Goal: Information Seeking & Learning: Learn about a topic

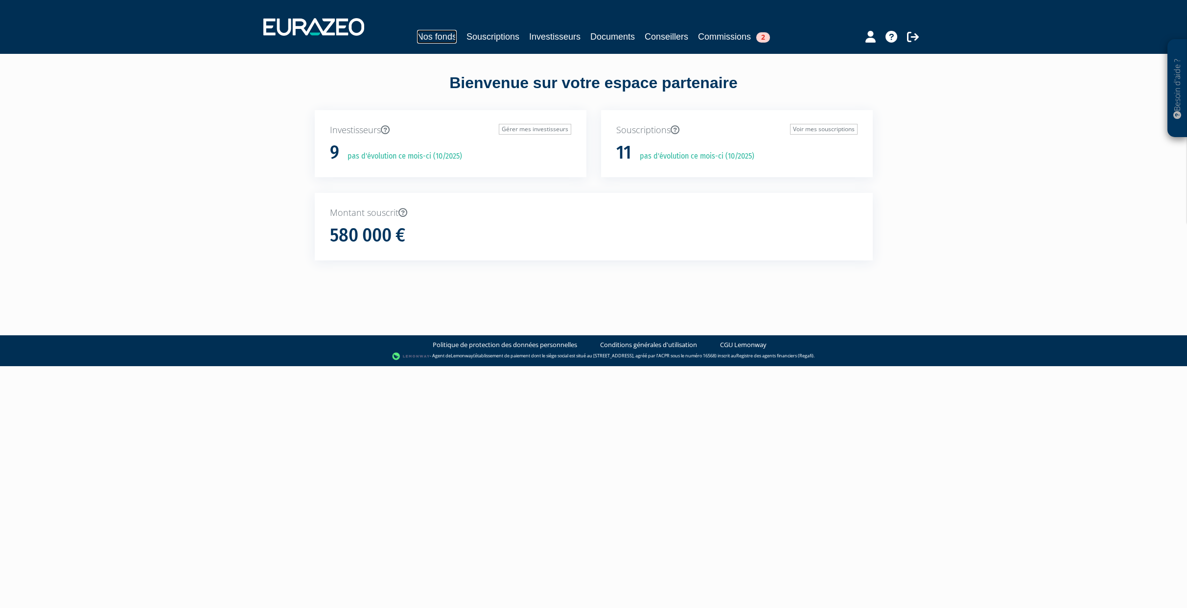
click at [440, 34] on link "Nos fonds" at bounding box center [437, 37] width 40 height 14
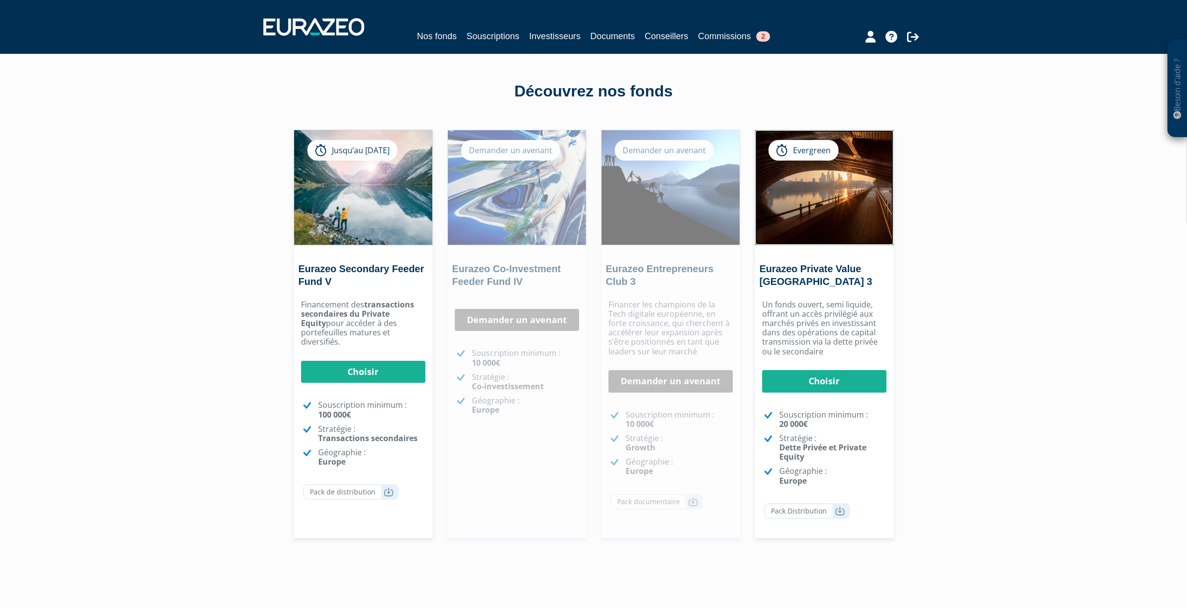
click at [834, 202] on img at bounding box center [825, 187] width 138 height 115
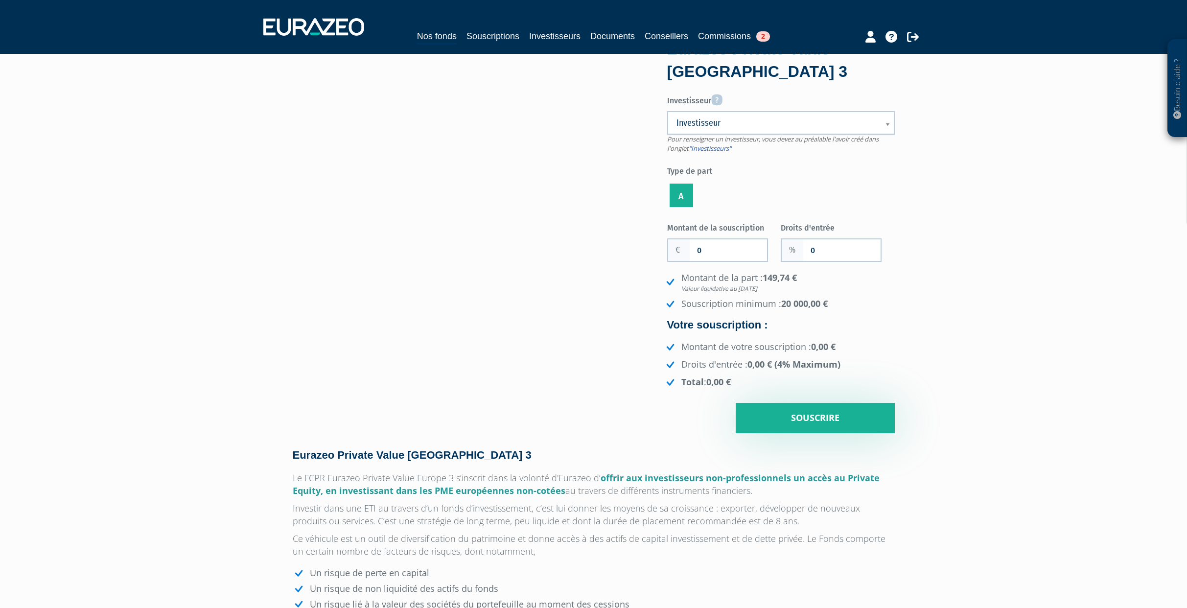
scroll to position [27, 0]
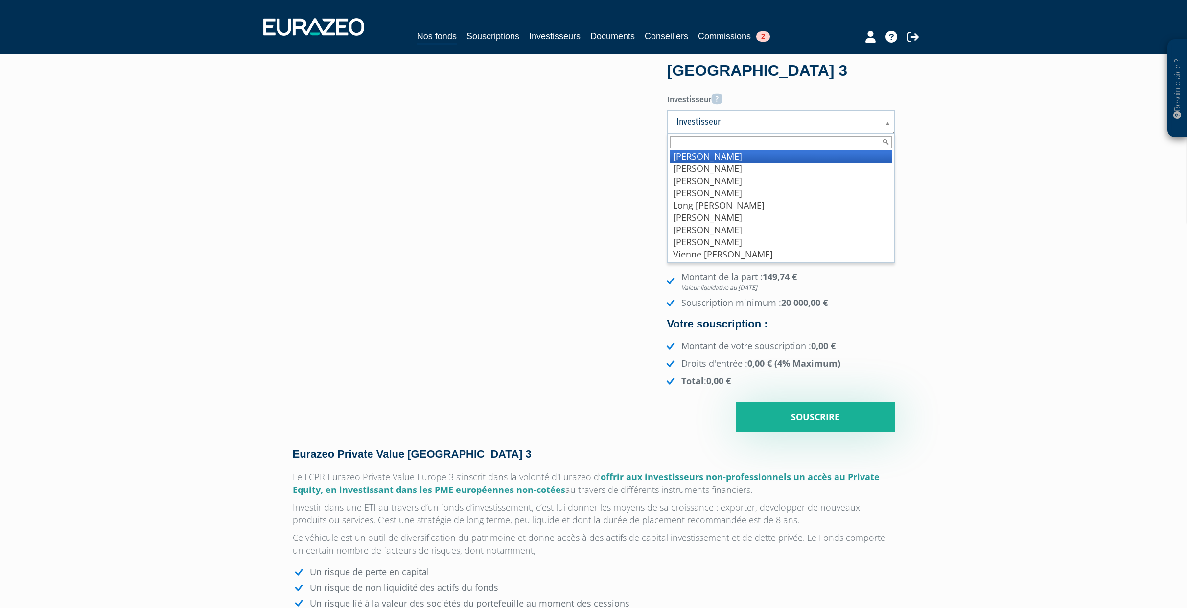
click at [849, 123] on span "Investisseur" at bounding box center [775, 122] width 196 height 12
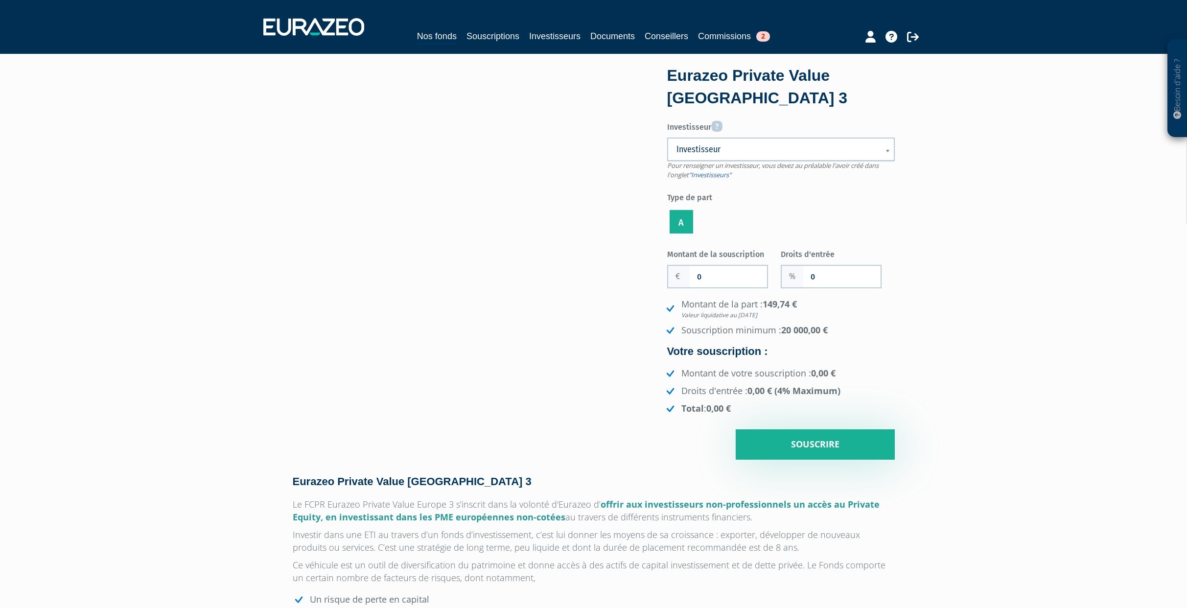
scroll to position [0, 0]
click at [613, 35] on link "Documents" at bounding box center [613, 36] width 45 height 14
